Goal: Navigation & Orientation: Find specific page/section

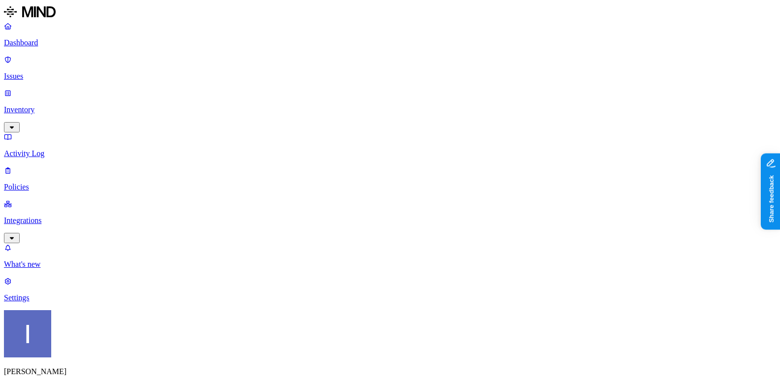
click at [46, 89] on link "Inventory" at bounding box center [390, 110] width 772 height 42
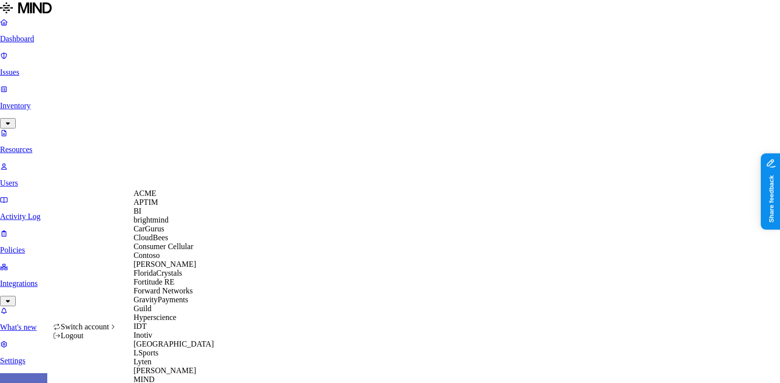
scroll to position [382, 0]
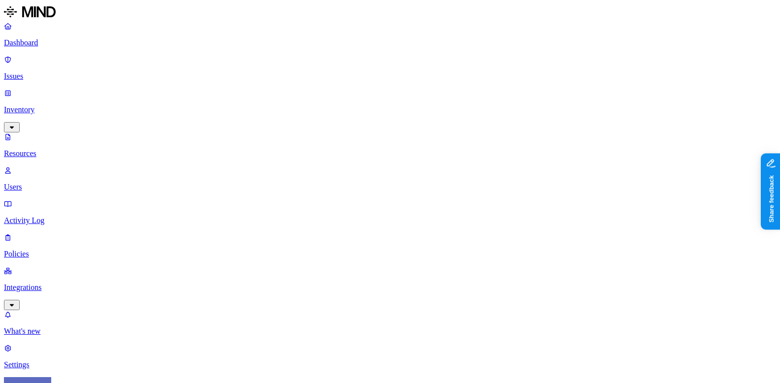
click at [99, 267] on link "Integrations" at bounding box center [390, 288] width 772 height 42
click at [67, 294] on p "Endpoints" at bounding box center [390, 298] width 772 height 9
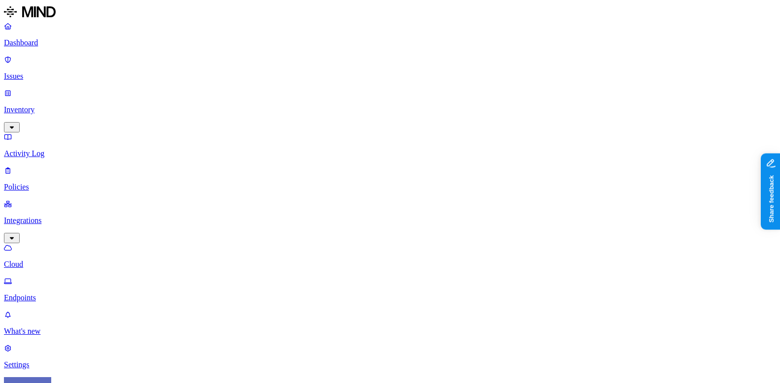
scroll to position [302, 0]
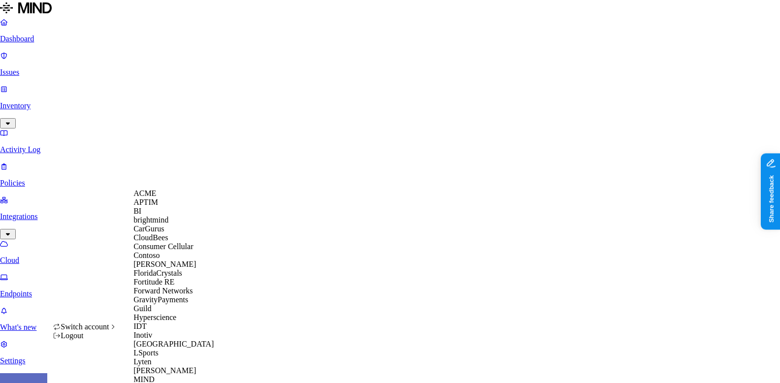
click at [178, 197] on div "ACME" at bounding box center [182, 193] width 96 height 9
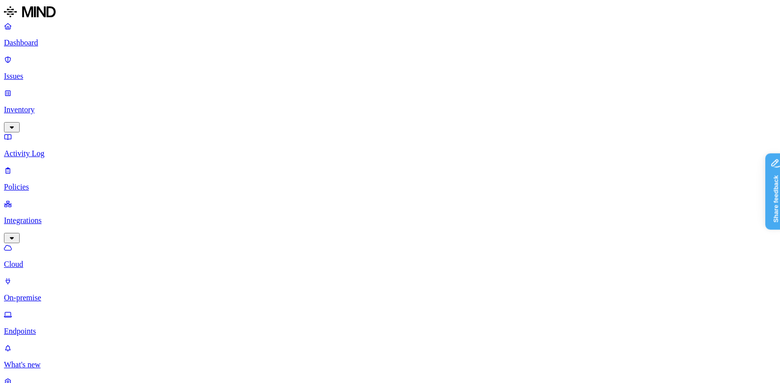
click at [63, 260] on p "Cloud" at bounding box center [390, 264] width 772 height 9
click at [75, 44] on p "Dashboard" at bounding box center [390, 42] width 772 height 9
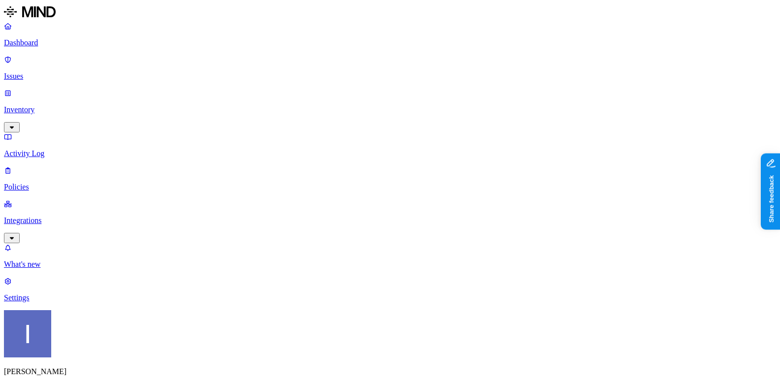
click at [72, 89] on link "Inventory" at bounding box center [390, 110] width 772 height 42
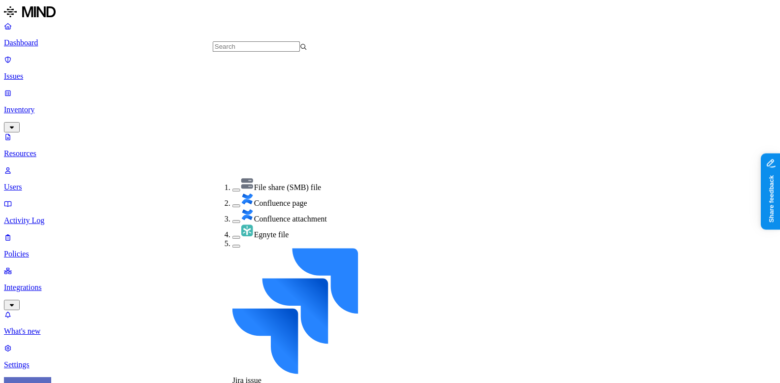
scroll to position [213, 0]
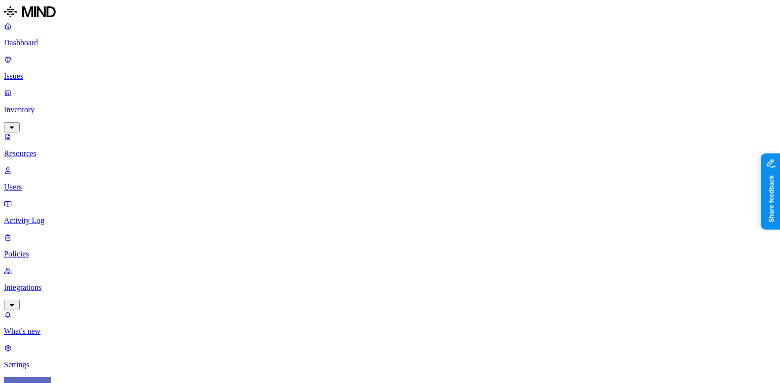
click at [93, 368] on html "Dashboard Issues Inventory Resources Users Activity Log Policies Integrations W…" at bounding box center [390, 350] width 780 height 701
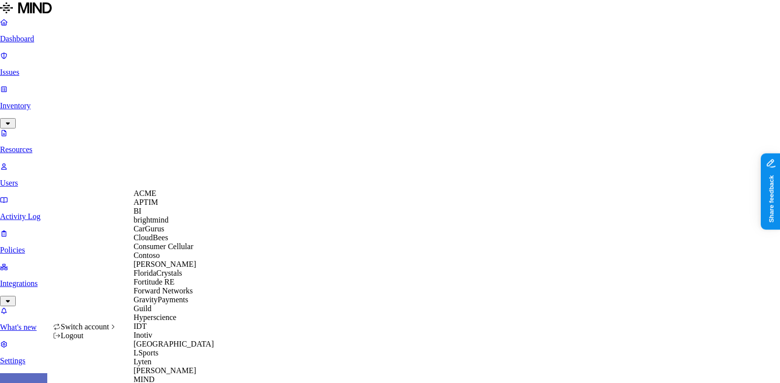
scroll to position [438, 0]
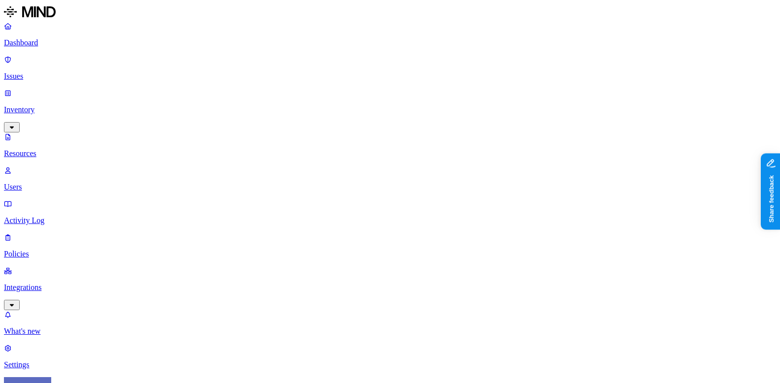
click at [76, 361] on p "Settings" at bounding box center [390, 365] width 772 height 9
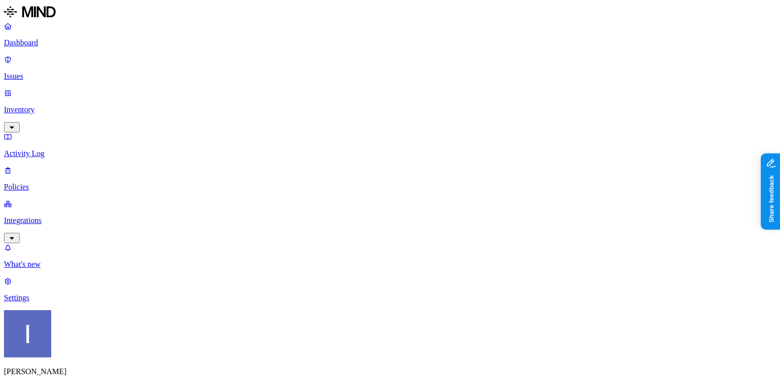
click at [50, 216] on p "Integrations" at bounding box center [390, 220] width 772 height 9
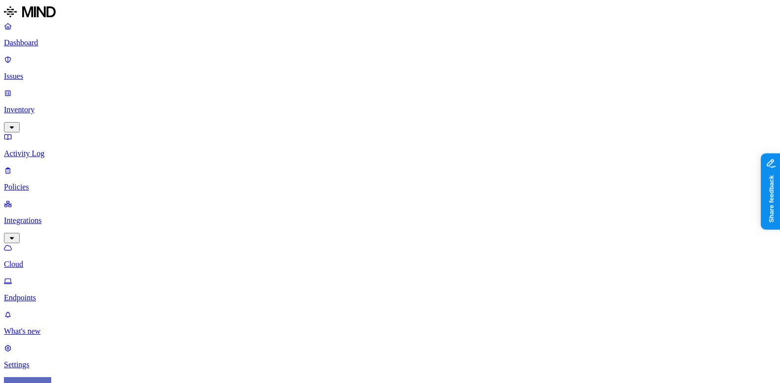
click at [52, 277] on link "Endpoints" at bounding box center [390, 290] width 772 height 26
click at [66, 294] on p "Endpoints" at bounding box center [390, 298] width 772 height 9
click at [79, 51] on div "Dashboard Issues Inventory Activity Log Policies Integrations Cloud Endpoints" at bounding box center [390, 162] width 772 height 281
click at [55, 42] on p "Dashboard" at bounding box center [390, 42] width 772 height 9
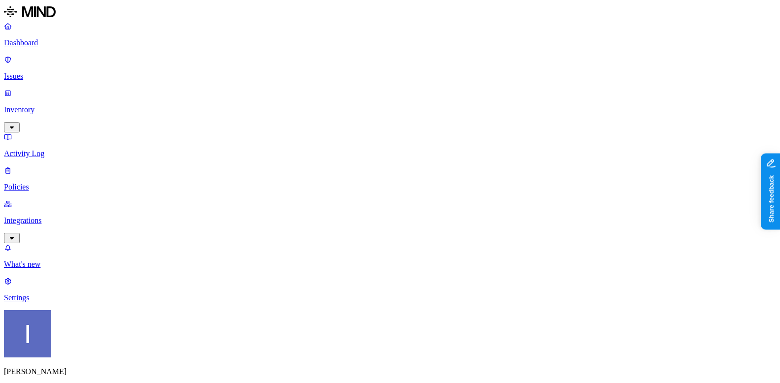
click at [89, 376] on div "Itai Schwartz SDI" at bounding box center [390, 360] width 772 height 101
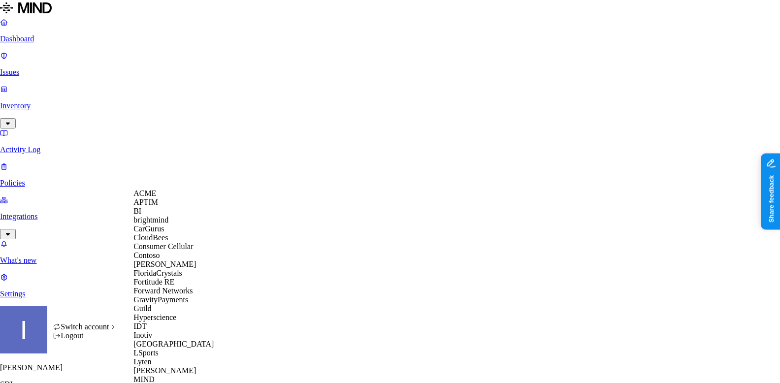
scroll to position [506, 0]
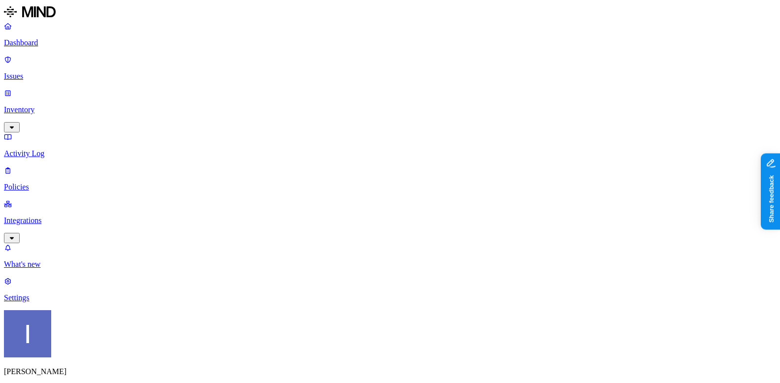
click at [45, 143] on nav "Dashboard Issues Inventory Activity Log Policies Integrations What's new 1 Sett…" at bounding box center [390, 162] width 772 height 281
click at [45, 140] on nav "Dashboard Issues Inventory Activity Log Policies Integrations What's new 1 Sett…" at bounding box center [390, 162] width 772 height 281
click at [45, 216] on p "Integrations" at bounding box center [390, 220] width 772 height 9
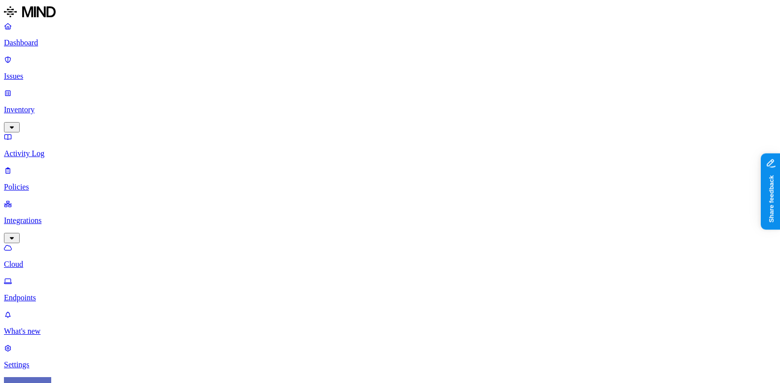
click at [48, 277] on link "Endpoints" at bounding box center [390, 290] width 772 height 26
click at [44, 106] on div "Dashboard Issues Inventory Activity Log Policies Integrations Cloud Endpoints" at bounding box center [390, 162] width 772 height 281
click at [65, 46] on p "Dashboard" at bounding box center [390, 42] width 772 height 9
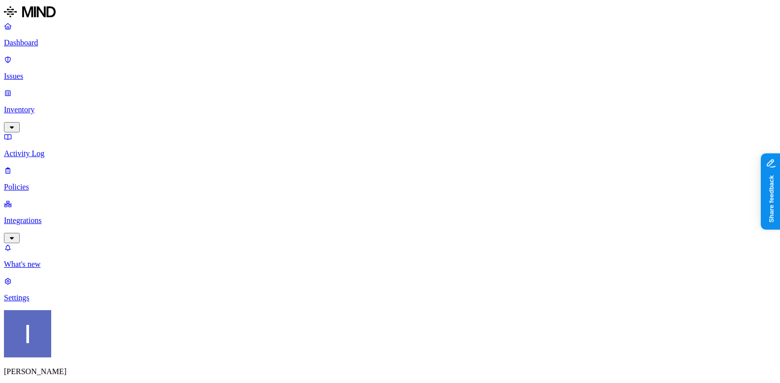
click at [59, 302] on p "Settings" at bounding box center [390, 298] width 772 height 9
click at [41, 22] on link at bounding box center [390, 13] width 772 height 18
